Goal: Task Accomplishment & Management: Complete application form

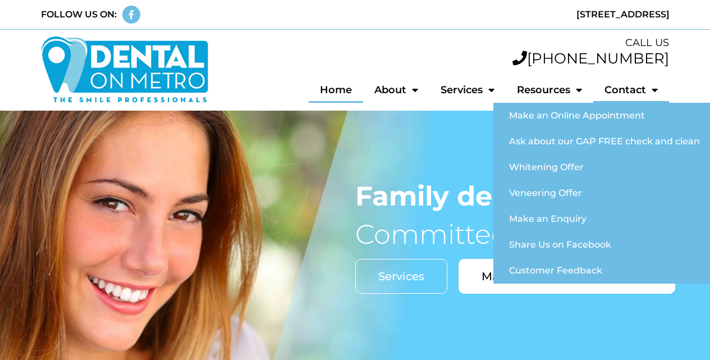
click at [626, 92] on link "Contact" at bounding box center [631, 90] width 76 height 26
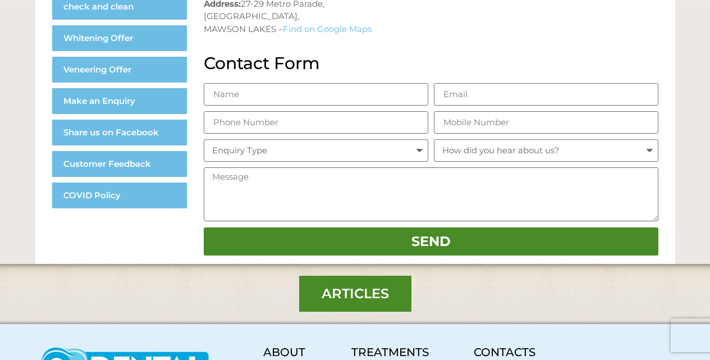
scroll to position [337, 0]
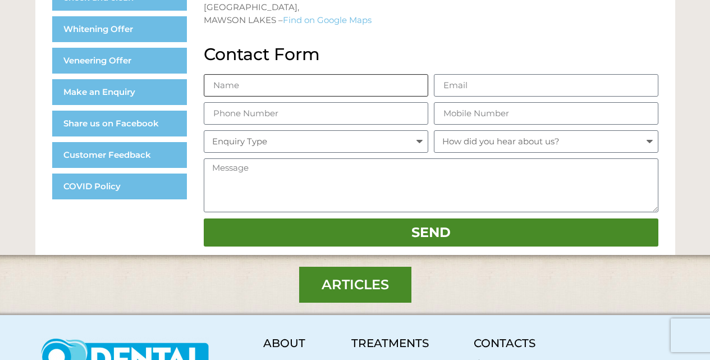
click at [258, 82] on input "Name" at bounding box center [316, 85] width 224 height 22
type input "[PERSON_NAME]"
type input "[EMAIL_ADDRESS][DOMAIN_NAME]"
type input "08017387749"
click at [503, 127] on div "Name [PERSON_NAME] Email [EMAIL_ADDRESS][DOMAIN_NAME] Phone Number 08017387749 …" at bounding box center [431, 163] width 460 height 178
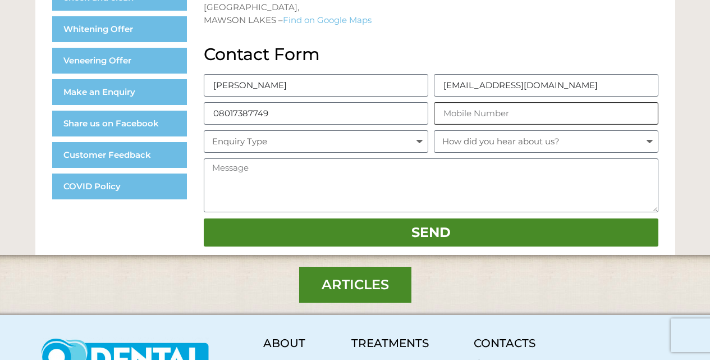
click at [494, 123] on input "Mobile Number" at bounding box center [546, 113] width 224 height 22
type input "08017387749"
drag, startPoint x: 479, startPoint y: 143, endPoint x: 479, endPoint y: 152, distance: 9.0
click at [479, 143] on select "How did you hear about us? Yellow Pages Flyer Google Messenger Word of mouth" at bounding box center [546, 141] width 224 height 22
select select "Google"
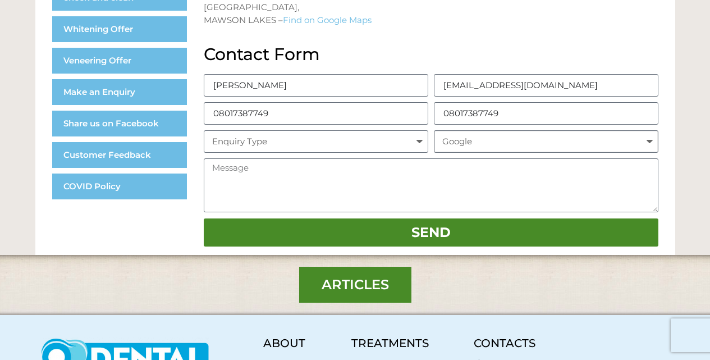
click at [434, 130] on select "How did you hear about us? Yellow Pages Flyer Google Messenger Word of mouth" at bounding box center [546, 141] width 224 height 22
drag, startPoint x: 249, startPoint y: 135, endPoint x: 257, endPoint y: 142, distance: 10.8
click at [249, 135] on select "Enquiry Type General Enquiry Fillings Whitening Gap Free Check and Clean Crown …" at bounding box center [316, 141] width 224 height 22
select select "General Enquiry"
click at [204, 130] on select "Enquiry Type General Enquiry Fillings Whitening Gap Free Check and Clean Crown …" at bounding box center [316, 141] width 224 height 22
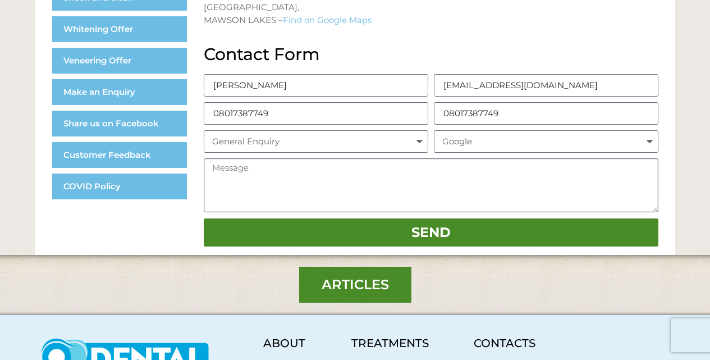
click at [258, 198] on textarea "Message" at bounding box center [431, 185] width 455 height 54
paste textarea "Hi, I'm Steve Smith, a marketing executive at a leading SEO & Web Solutions fir…"
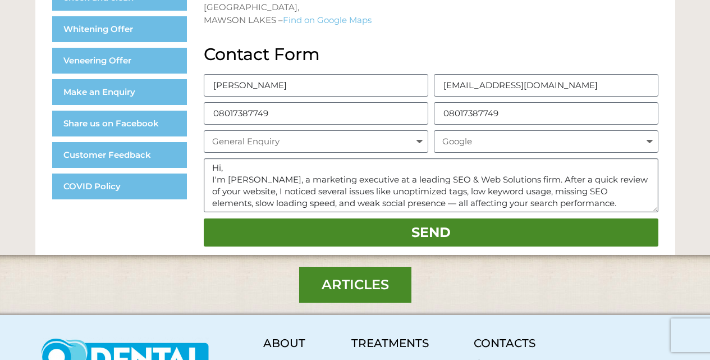
scroll to position [209, 0]
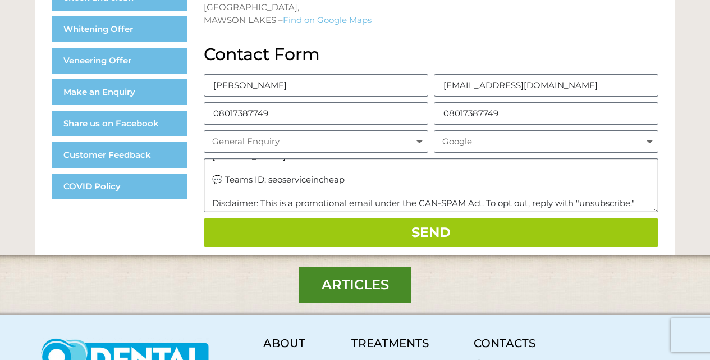
type textarea "Hi, I'm Steve Smith, a marketing executive at a leading SEO & Web Solutions fir…"
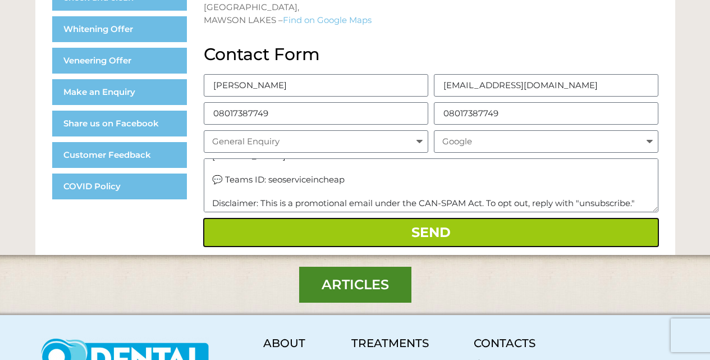
click at [338, 238] on span "Send" at bounding box center [431, 232] width 421 height 13
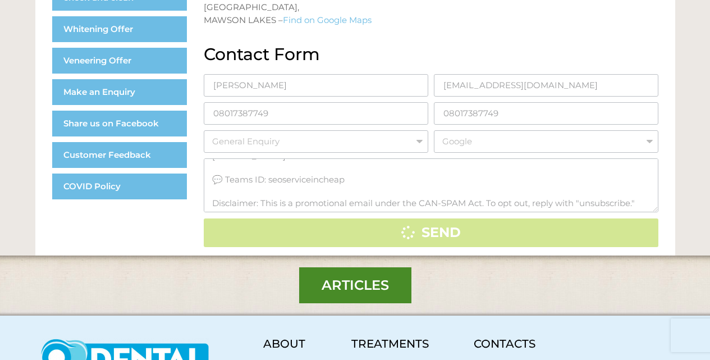
scroll to position [0, 0]
